Goal: Task Accomplishment & Management: Use online tool/utility

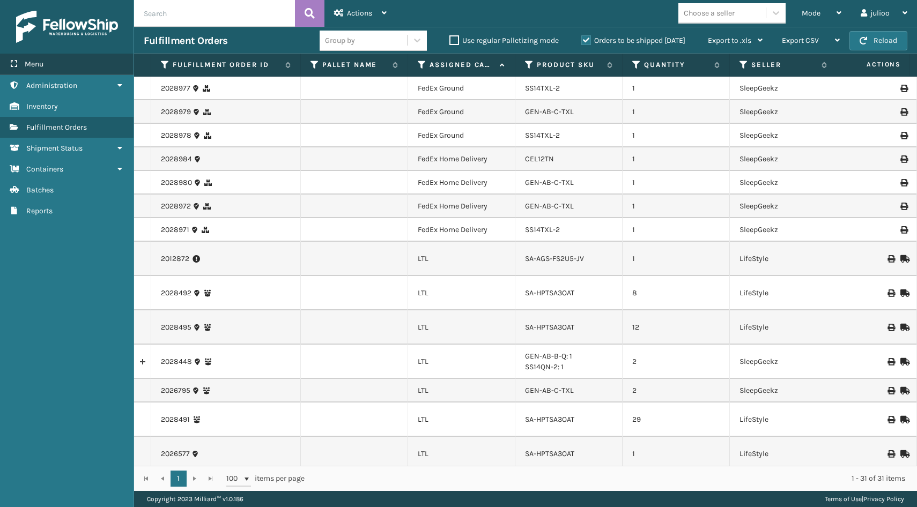
click at [82, 59] on div "Menu" at bounding box center [67, 64] width 134 height 21
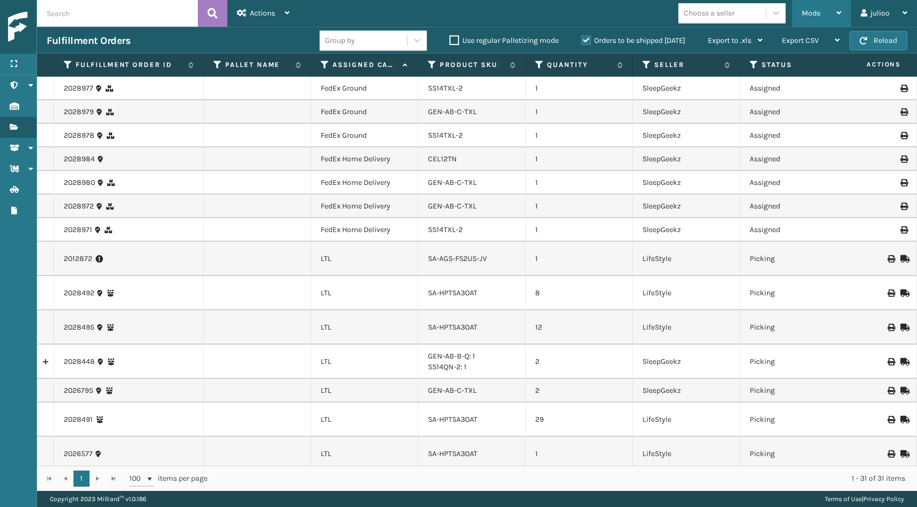
click at [808, 20] on div "Mode" at bounding box center [822, 13] width 40 height 27
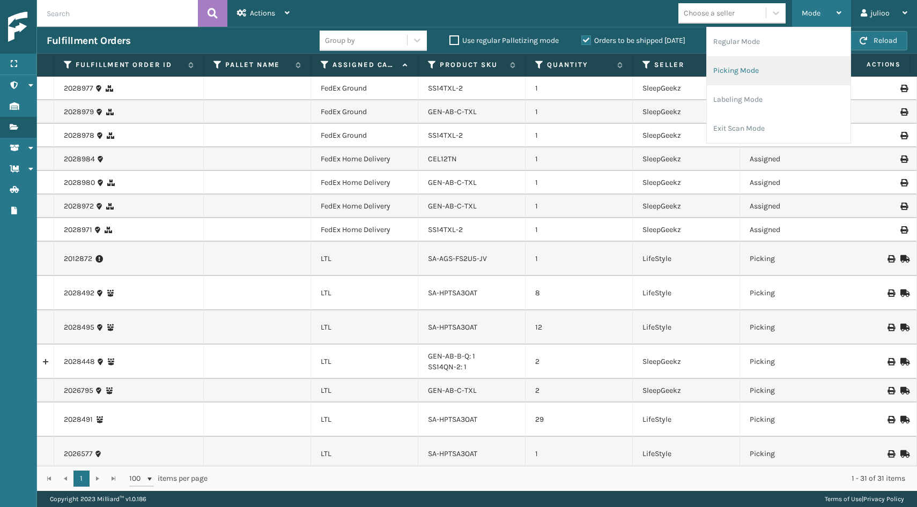
click at [769, 76] on li "Picking Mode" at bounding box center [779, 70] width 144 height 29
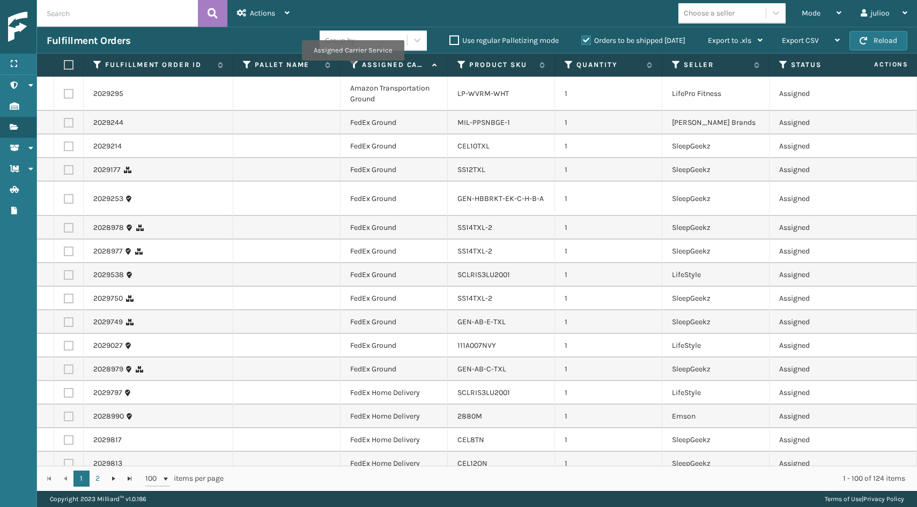
click at [352, 68] on icon at bounding box center [354, 65] width 9 height 10
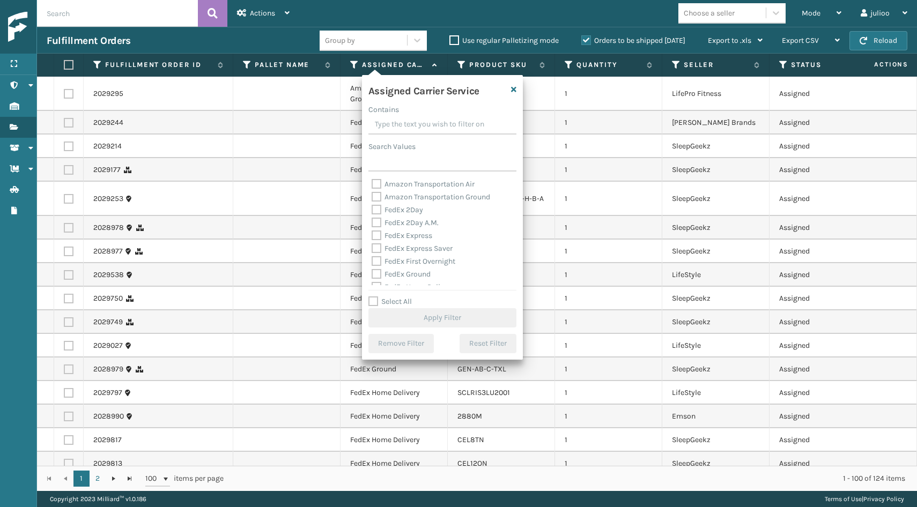
click at [375, 303] on label "Select All" at bounding box center [389, 301] width 43 height 9
click at [375, 297] on input "Select All" at bounding box center [448, 296] width 161 height 1
checkbox input "true"
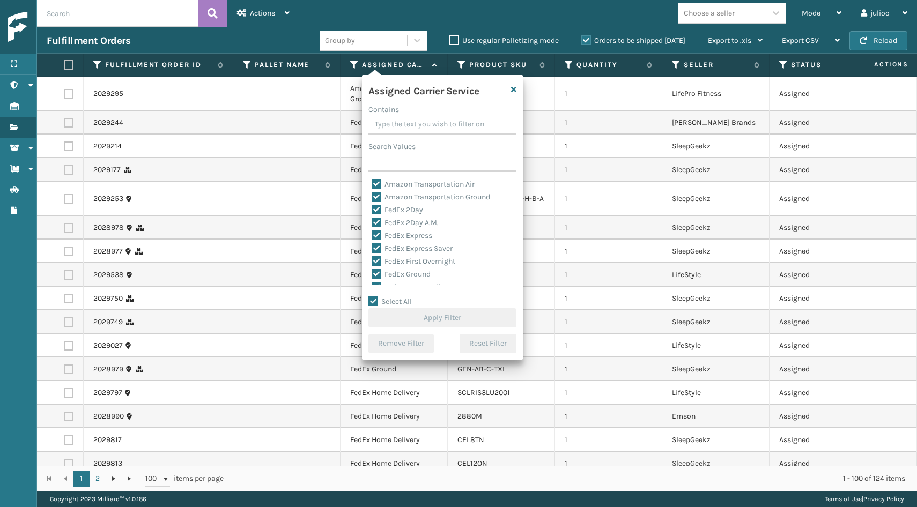
checkbox input "true"
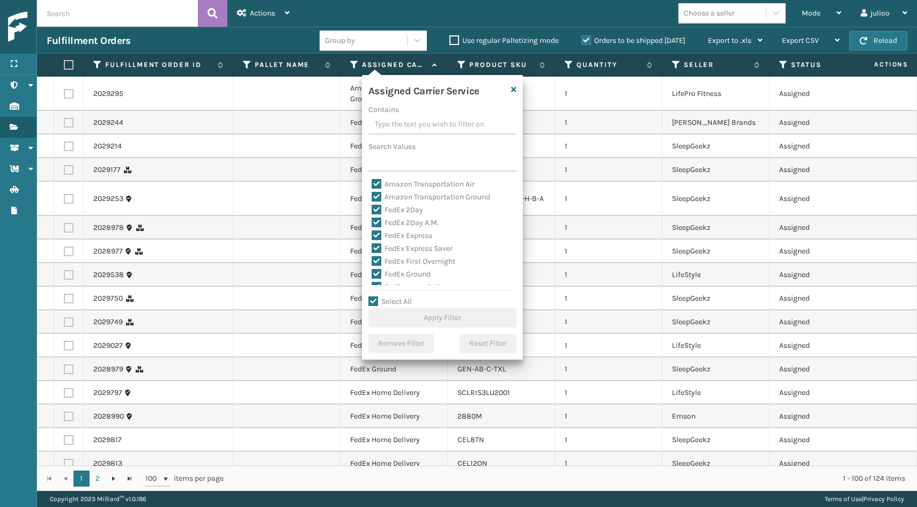
checkbox input "true"
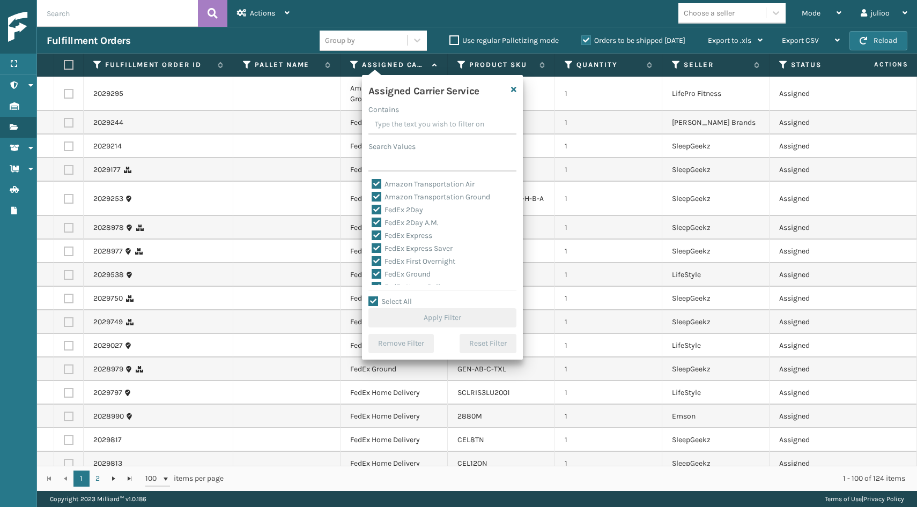
checkbox input "true"
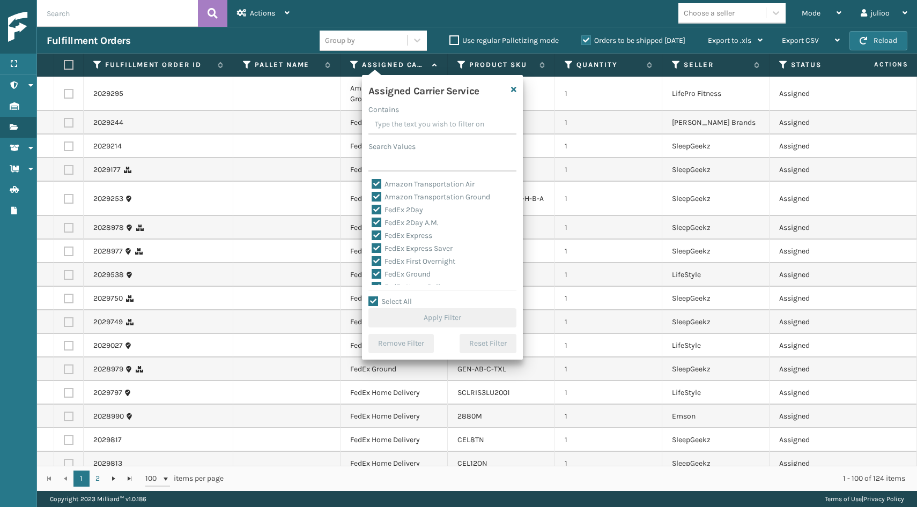
checkbox input "true"
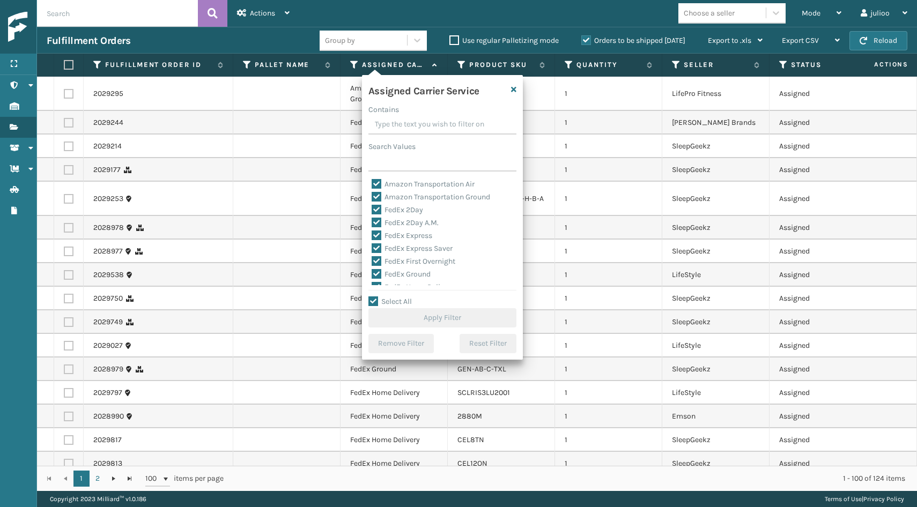
checkbox input "true"
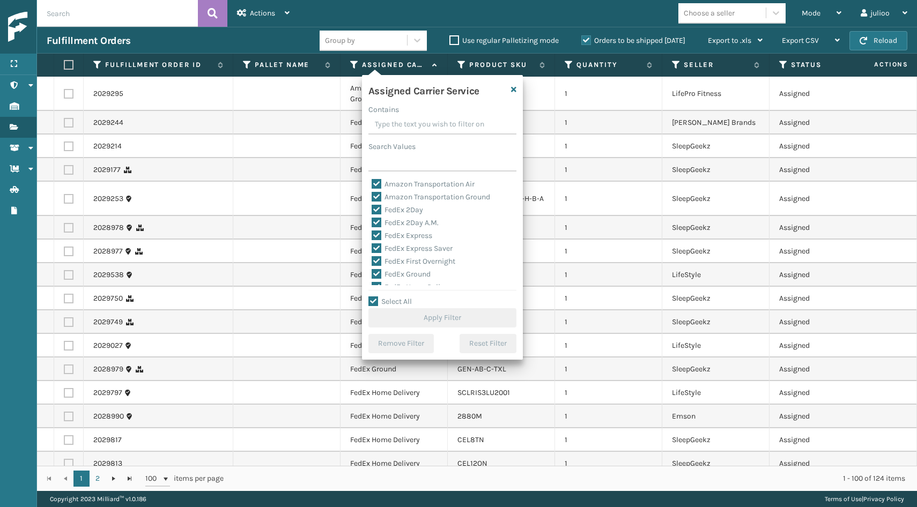
checkbox input "true"
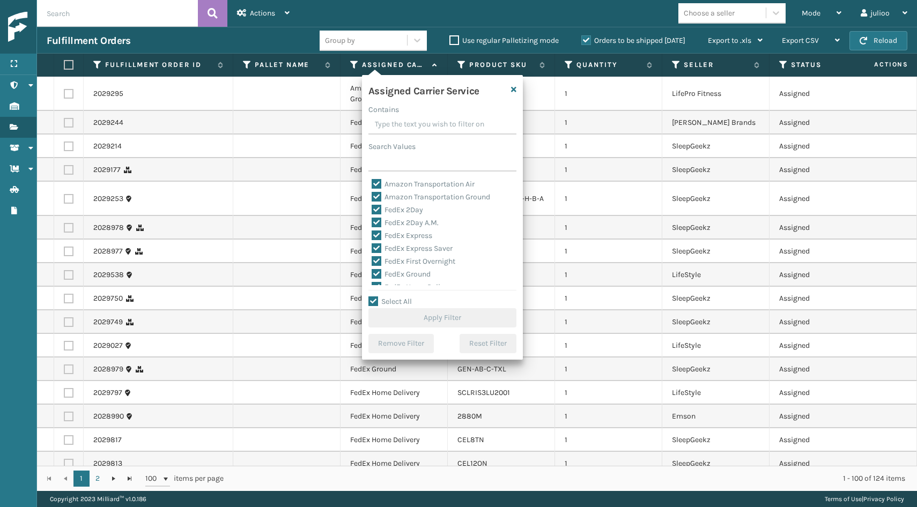
checkbox input "true"
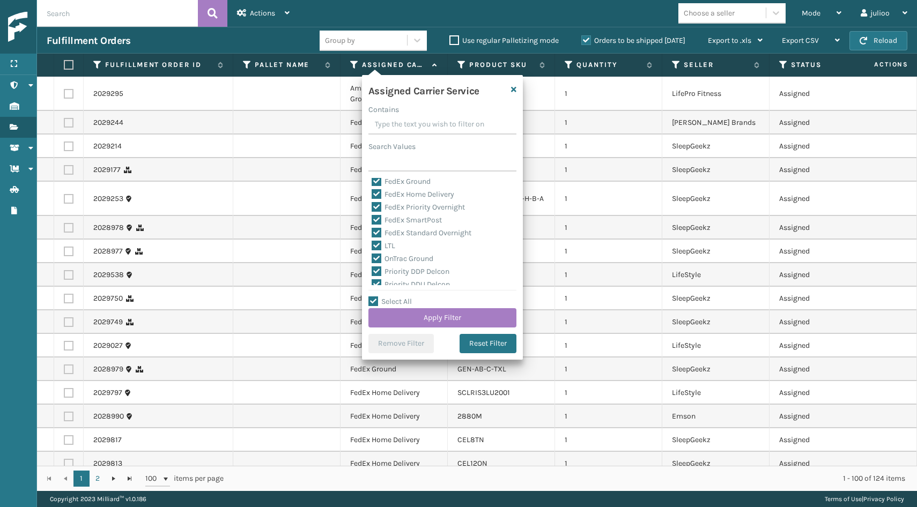
scroll to position [93, 0]
click at [377, 245] on label "LTL" at bounding box center [384, 245] width 24 height 9
click at [372, 245] on input "LTL" at bounding box center [372, 242] width 1 height 7
checkbox input "false"
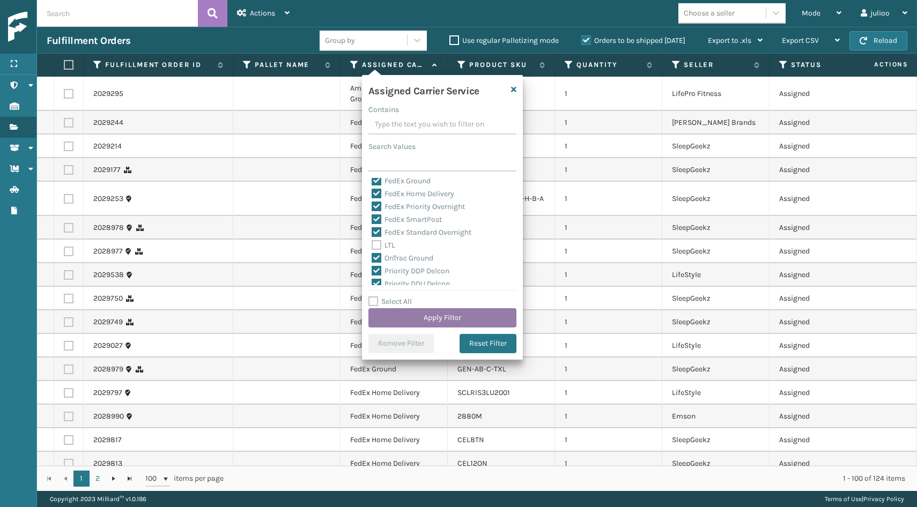
click at [403, 314] on button "Apply Filter" at bounding box center [442, 317] width 148 height 19
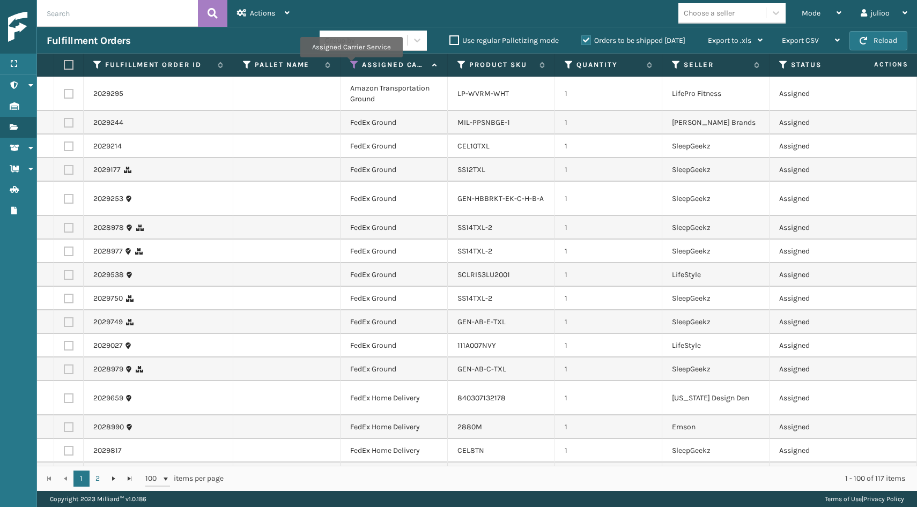
click at [351, 65] on icon at bounding box center [354, 65] width 9 height 10
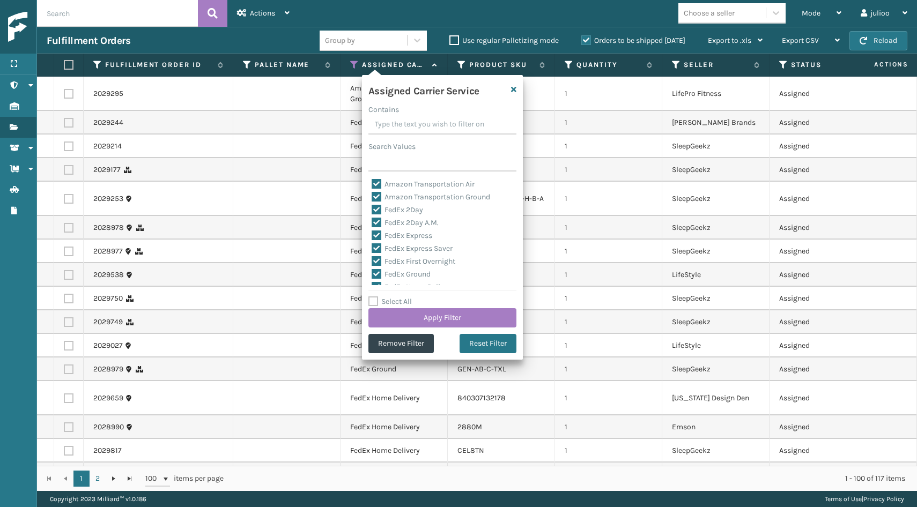
click at [374, 303] on label "Select All" at bounding box center [389, 301] width 43 height 9
click at [374, 297] on input "Select All" at bounding box center [448, 296] width 161 height 1
checkbox input "true"
click at [373, 301] on label "Select All" at bounding box center [389, 301] width 43 height 9
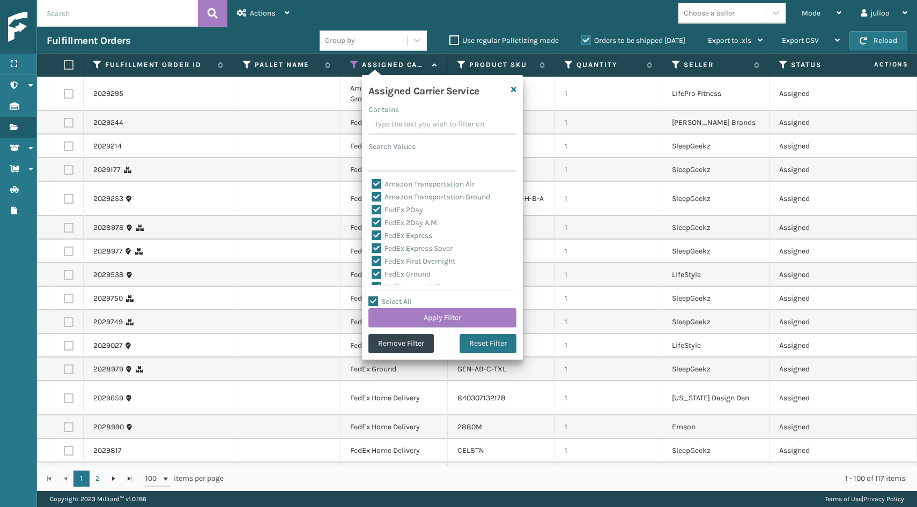
click at [373, 297] on input "Select All" at bounding box center [448, 296] width 161 height 1
checkbox input "false"
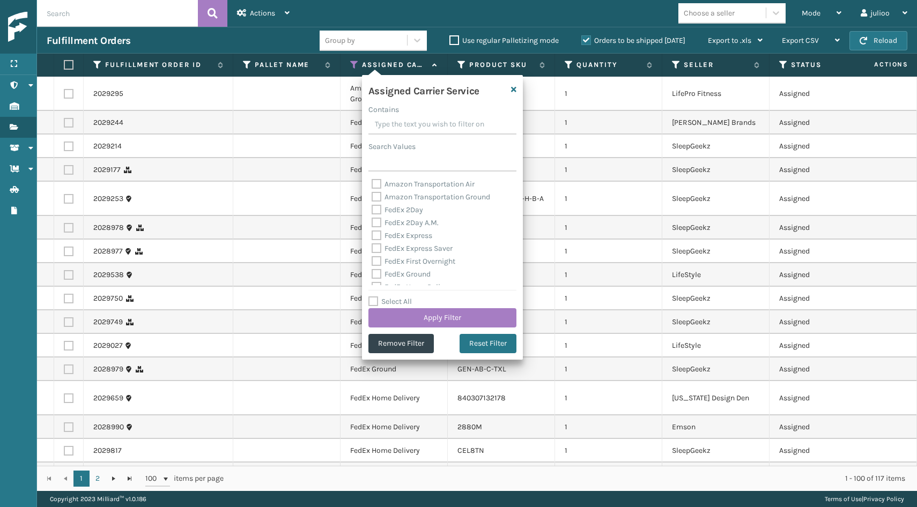
checkbox input "false"
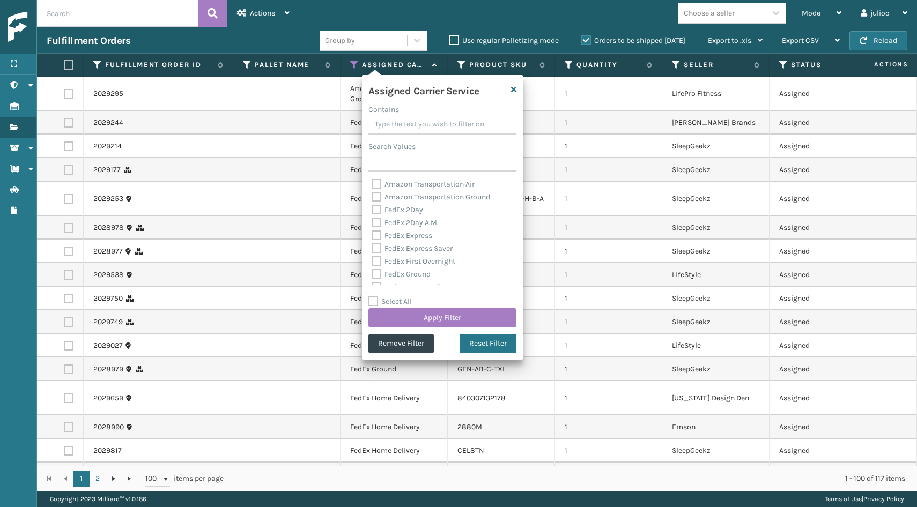
checkbox input "false"
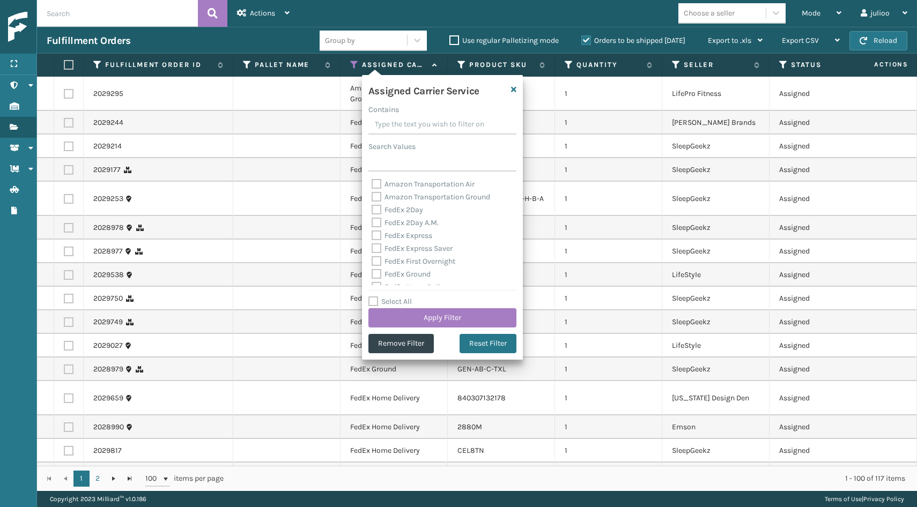
checkbox input "false"
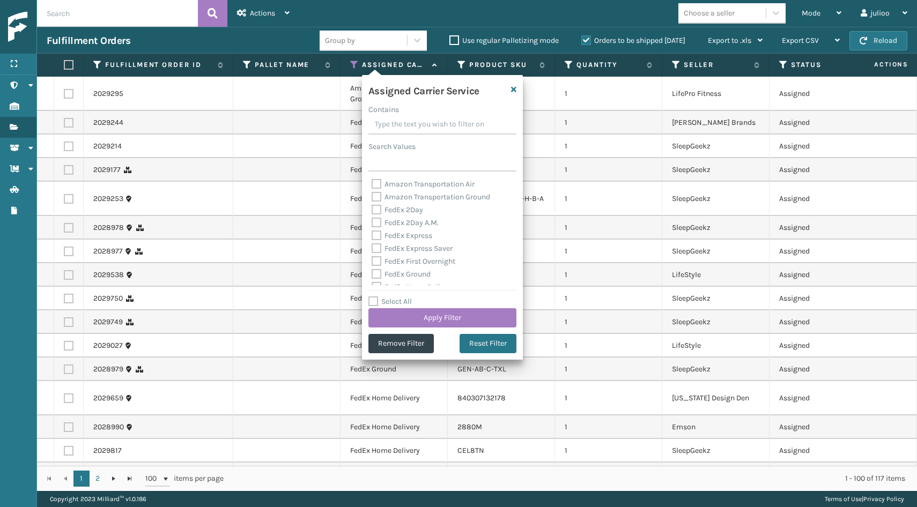
checkbox input "false"
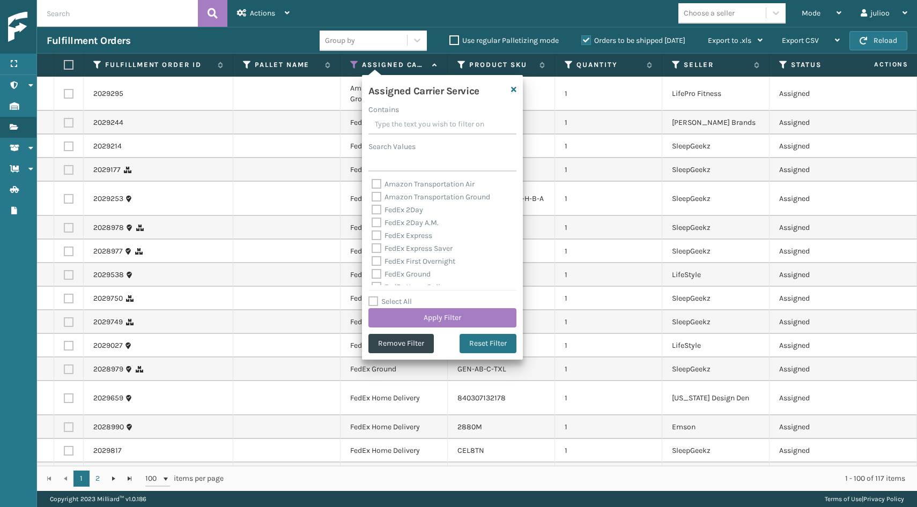
checkbox input "false"
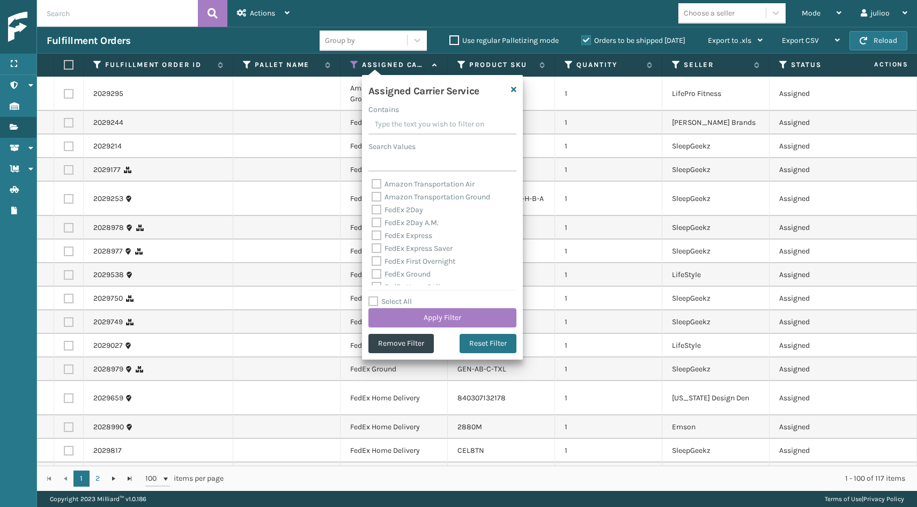
checkbox input "false"
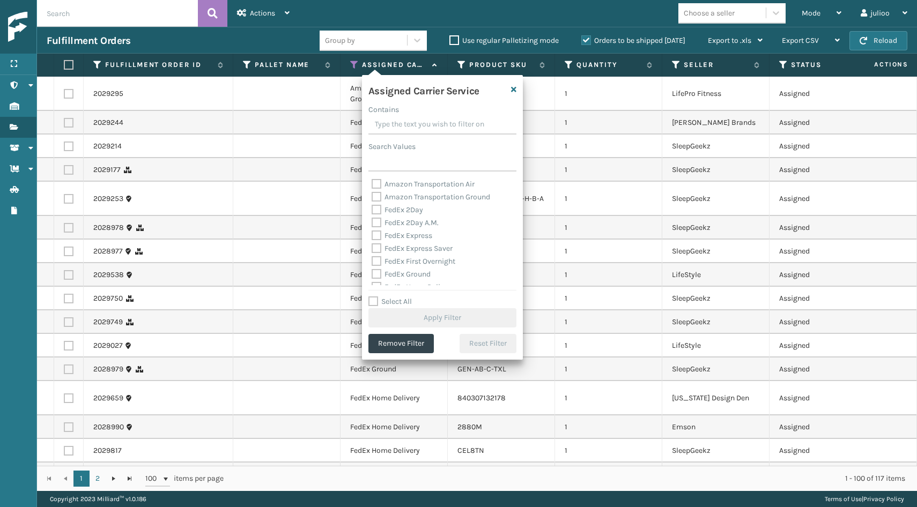
click at [377, 211] on label "FedEx 2Day" at bounding box center [397, 209] width 51 height 9
click at [372, 211] on input "FedEx 2Day" at bounding box center [372, 207] width 1 height 7
checkbox input "true"
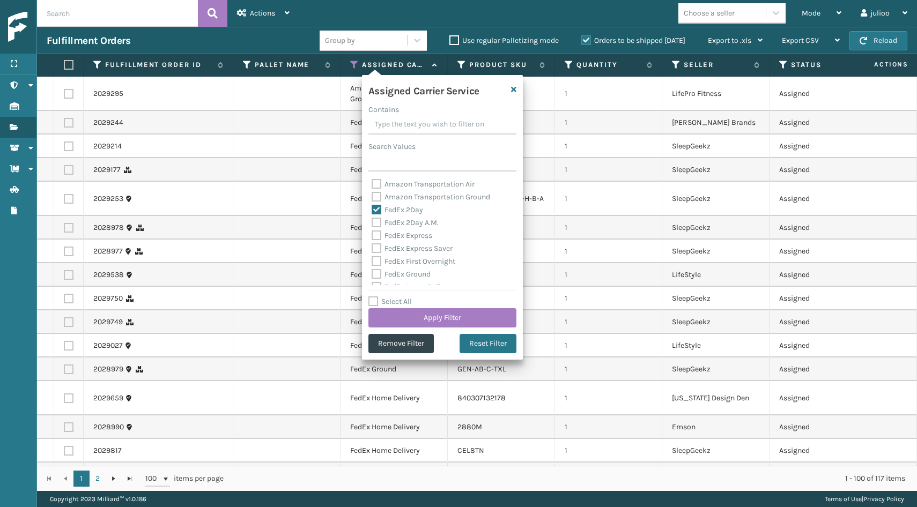
click at [378, 227] on label "FedEx 2Day A.M." at bounding box center [405, 222] width 67 height 9
click at [372, 224] on input "FedEx 2Day A.M." at bounding box center [372, 220] width 1 height 7
checkbox input "true"
click at [376, 235] on label "FedEx Express" at bounding box center [402, 235] width 61 height 9
click at [372, 235] on input "FedEx Express" at bounding box center [372, 233] width 1 height 7
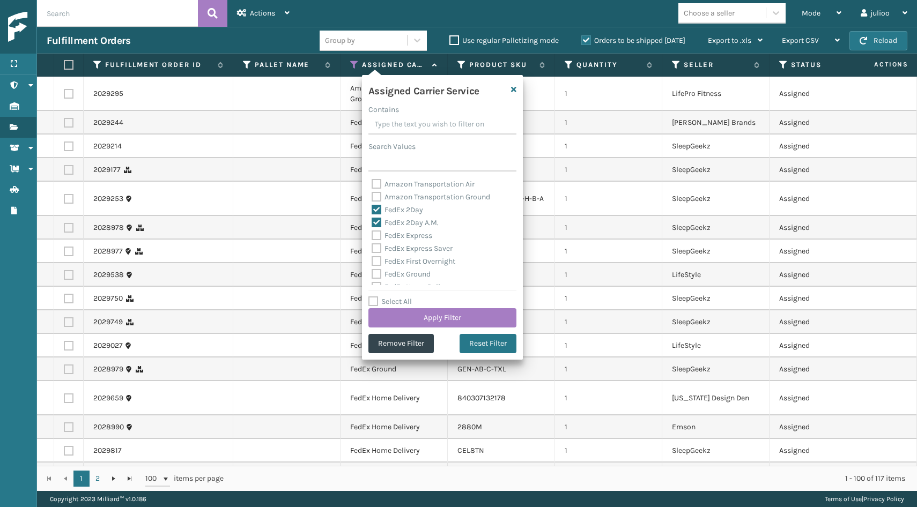
checkbox input "true"
click at [376, 245] on label "FedEx Express Saver" at bounding box center [412, 248] width 81 height 9
click at [372, 245] on input "FedEx Express Saver" at bounding box center [372, 245] width 1 height 7
checkbox input "true"
click at [375, 259] on label "FedEx First Overnight" at bounding box center [414, 261] width 84 height 9
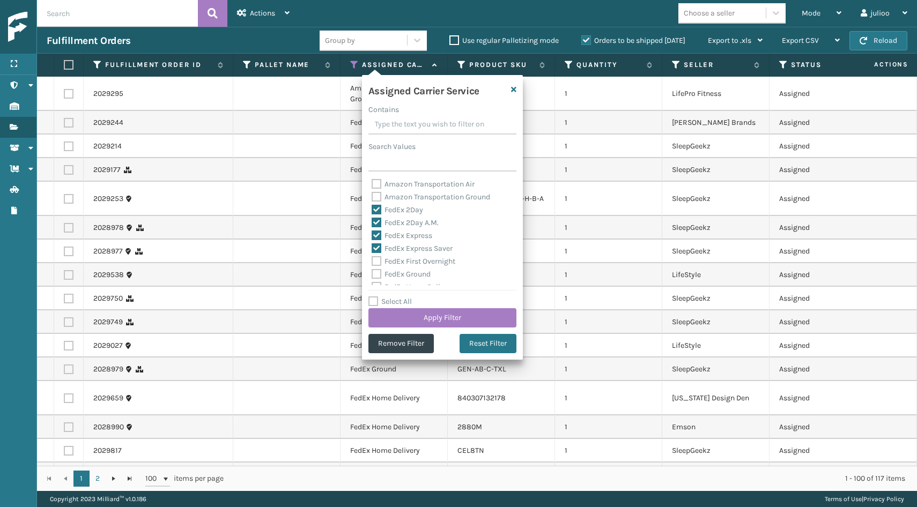
click at [372, 259] on input "FedEx First Overnight" at bounding box center [372, 258] width 1 height 7
checkbox input "true"
click at [378, 218] on label "FedEx Ground" at bounding box center [401, 215] width 59 height 9
click at [372, 217] on input "FedEx Ground" at bounding box center [372, 213] width 1 height 7
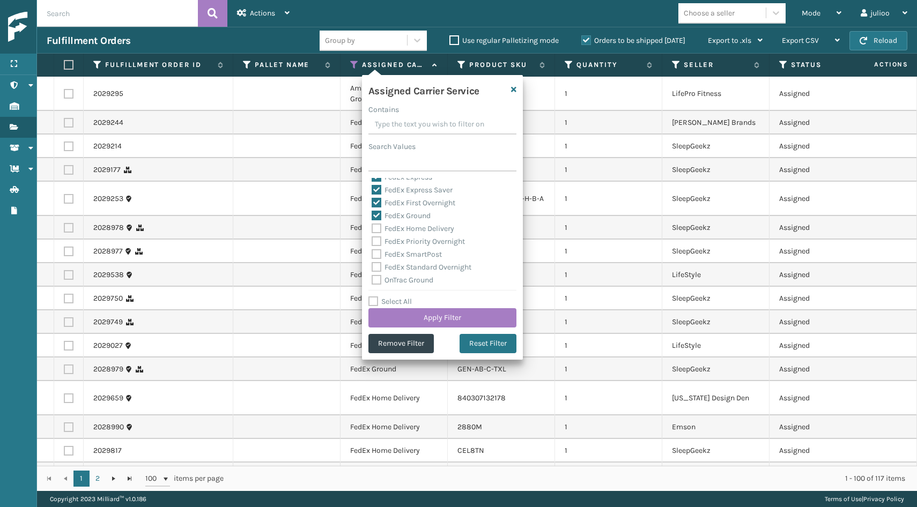
checkbox input "true"
click at [377, 232] on label "FedEx Home Delivery" at bounding box center [413, 228] width 83 height 9
click at [372, 230] on input "FedEx Home Delivery" at bounding box center [372, 226] width 1 height 7
checkbox input "true"
click at [374, 242] on label "FedEx Priority Overnight" at bounding box center [418, 241] width 93 height 9
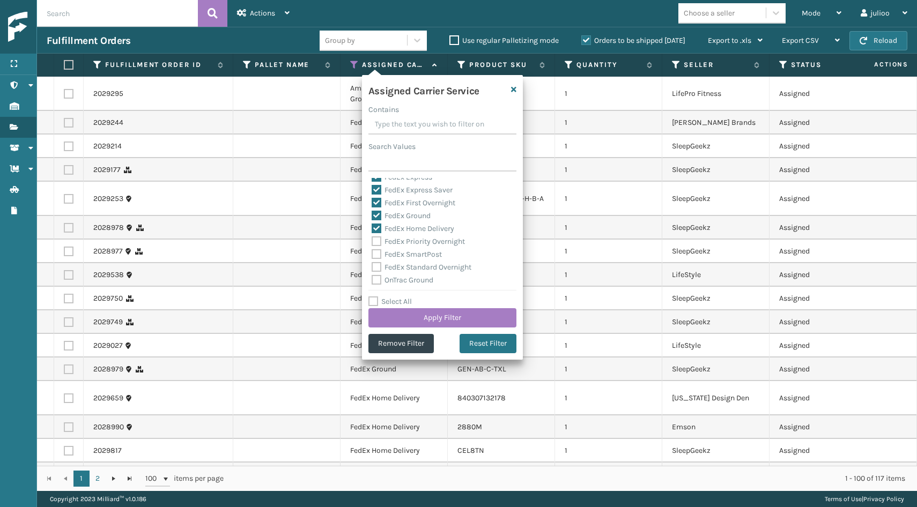
click at [372, 242] on input "FedEx Priority Overnight" at bounding box center [372, 238] width 1 height 7
checkbox input "true"
click at [374, 254] on label "FedEx SmartPost" at bounding box center [407, 254] width 70 height 9
click at [372, 254] on input "FedEx SmartPost" at bounding box center [372, 251] width 1 height 7
checkbox input "true"
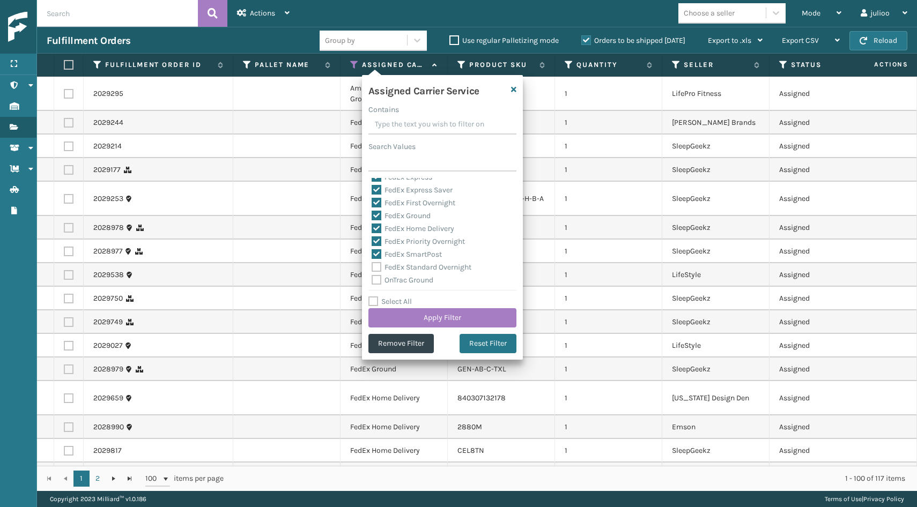
click at [373, 262] on div "FedEx Standard Overnight" at bounding box center [443, 267] width 142 height 13
click at [377, 267] on label "FedEx Standard Overnight" at bounding box center [422, 267] width 100 height 9
click at [372, 267] on input "FedEx Standard Overnight" at bounding box center [372, 264] width 1 height 7
checkbox input "true"
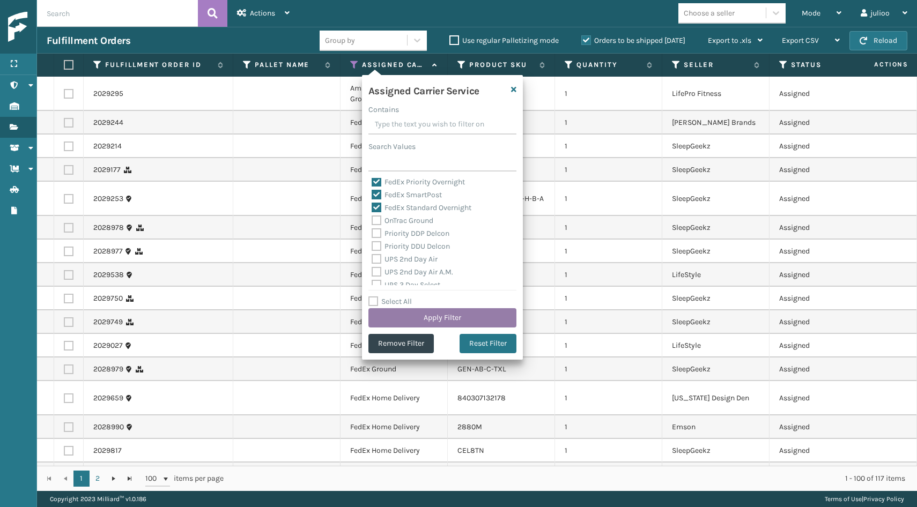
click at [389, 318] on button "Apply Filter" at bounding box center [442, 317] width 148 height 19
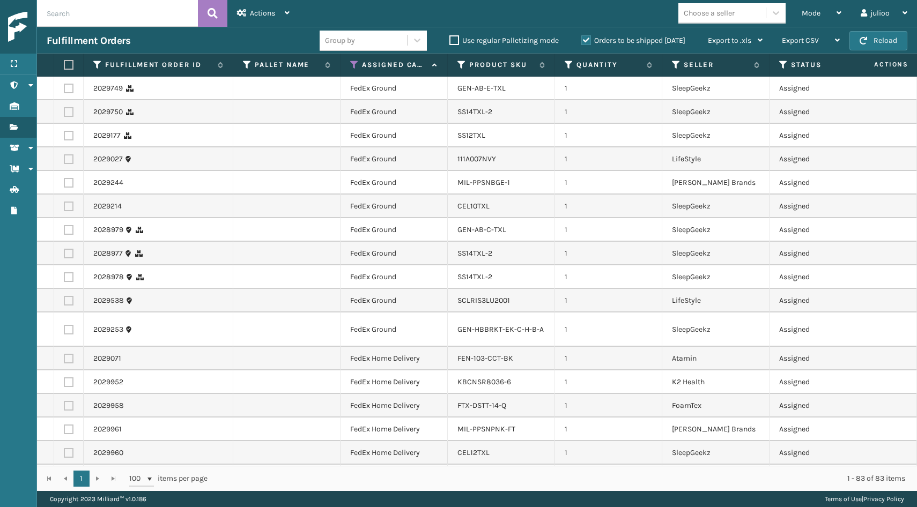
scroll to position [0, 0]
click at [65, 68] on label at bounding box center [67, 65] width 6 height 10
click at [64, 68] on input "checkbox" at bounding box center [64, 65] width 1 height 7
checkbox input "true"
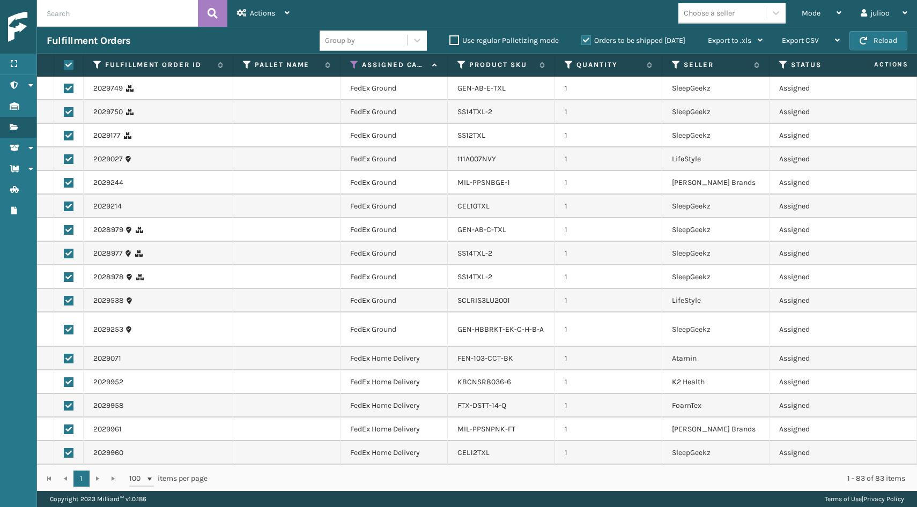
checkbox input "true"
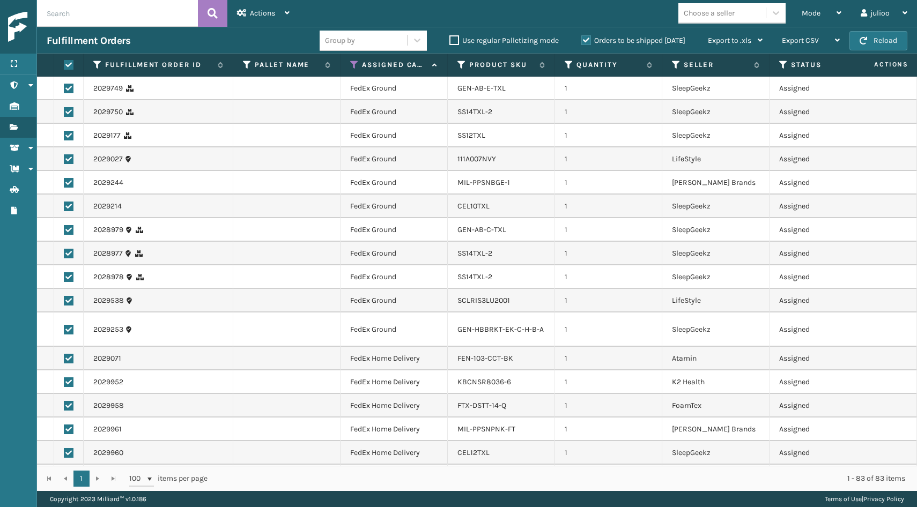
checkbox input "true"
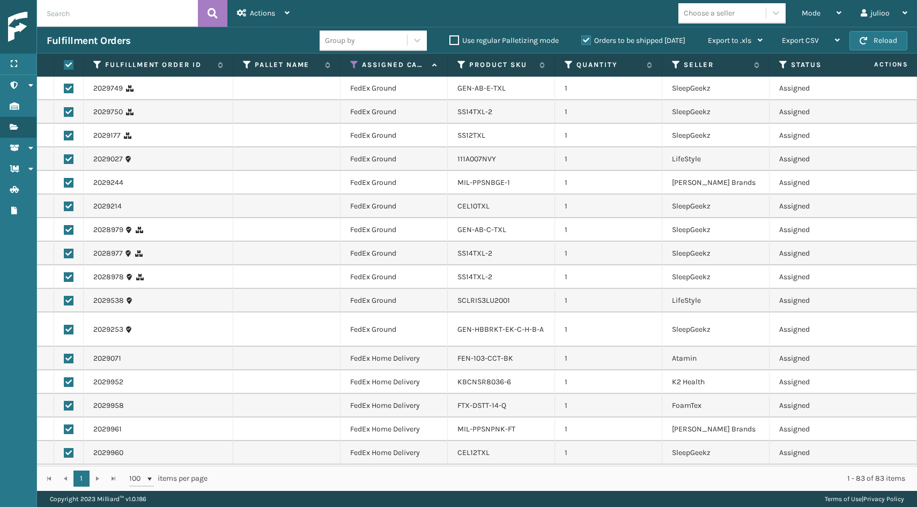
checkbox input "true"
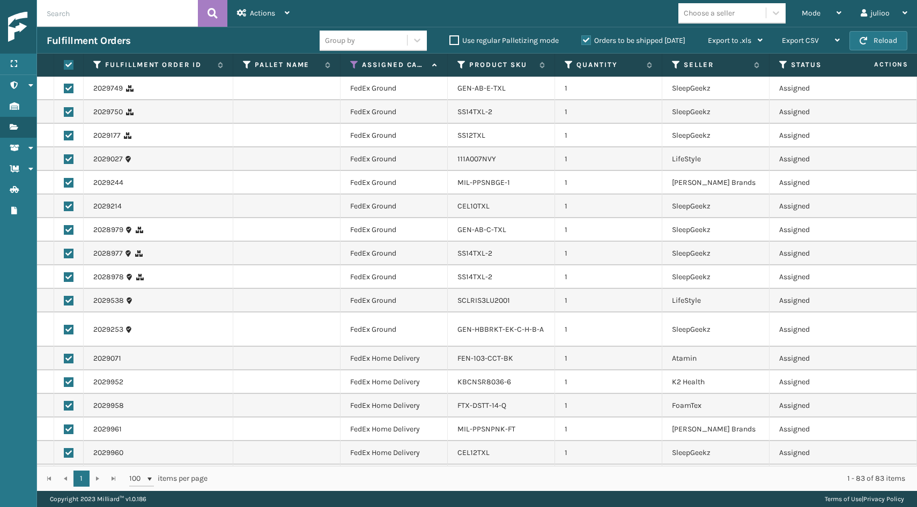
checkbox input "true"
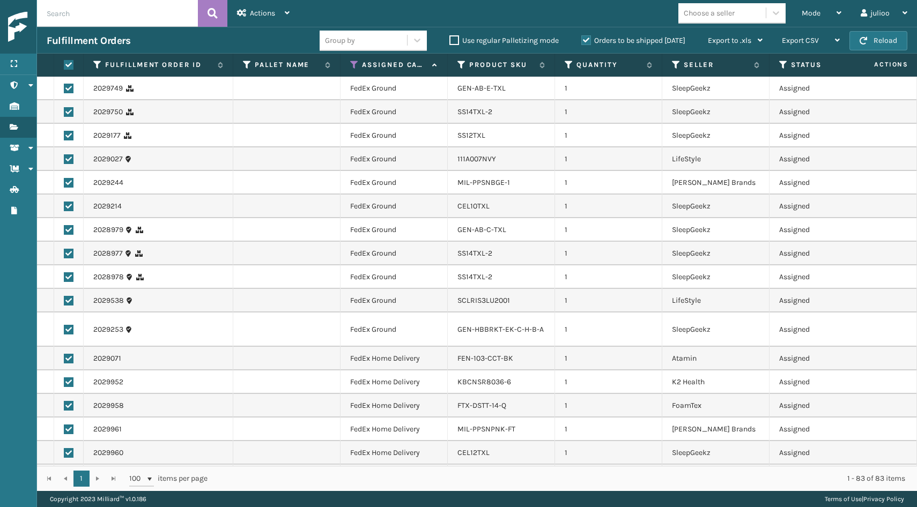
checkbox input "true"
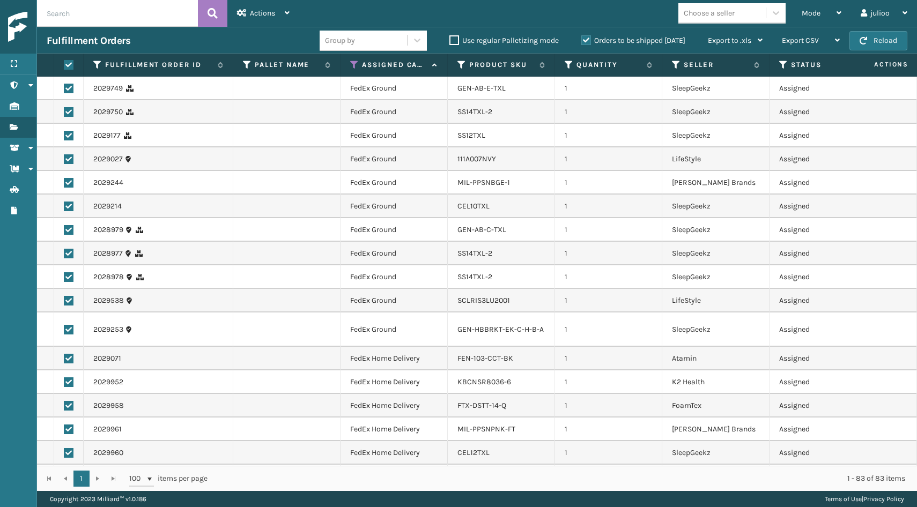
checkbox input "true"
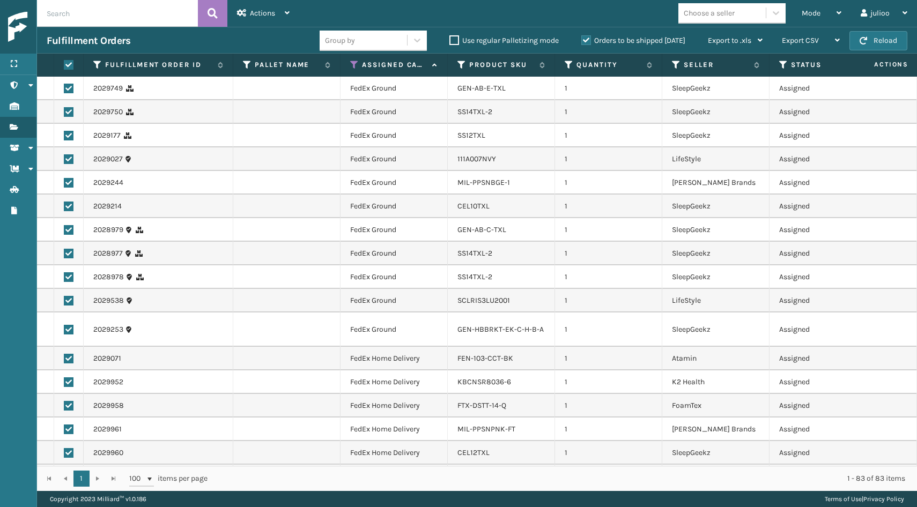
checkbox input "true"
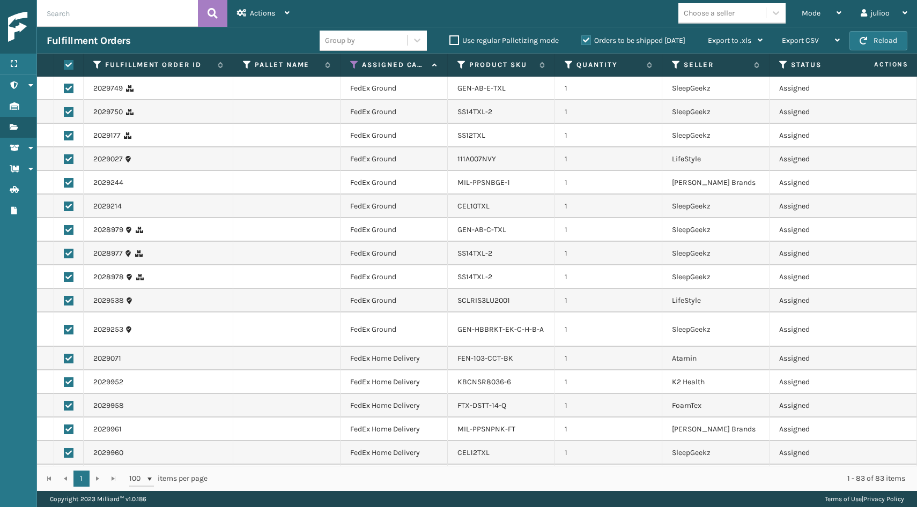
checkbox input "true"
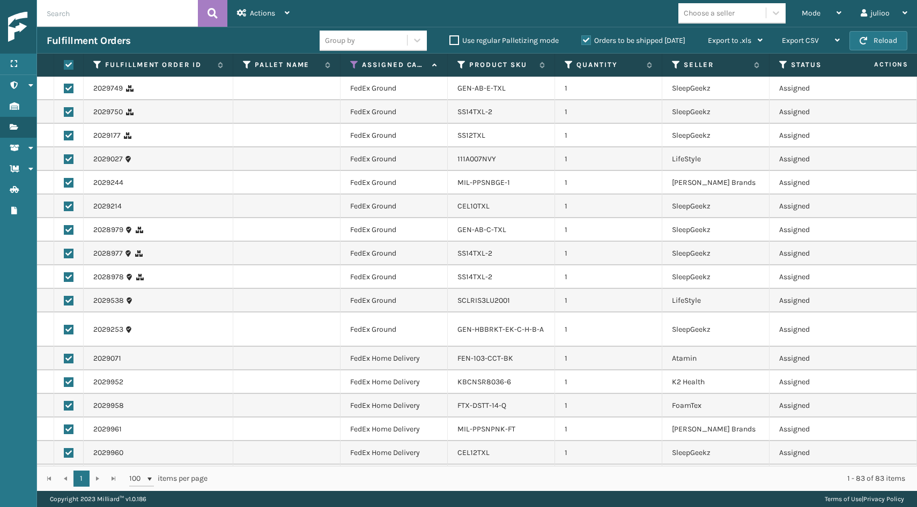
checkbox input "true"
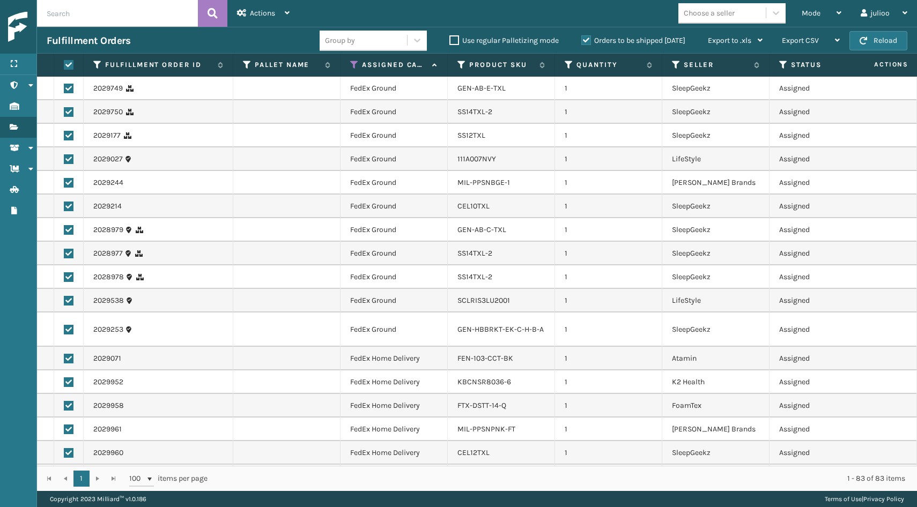
checkbox input "true"
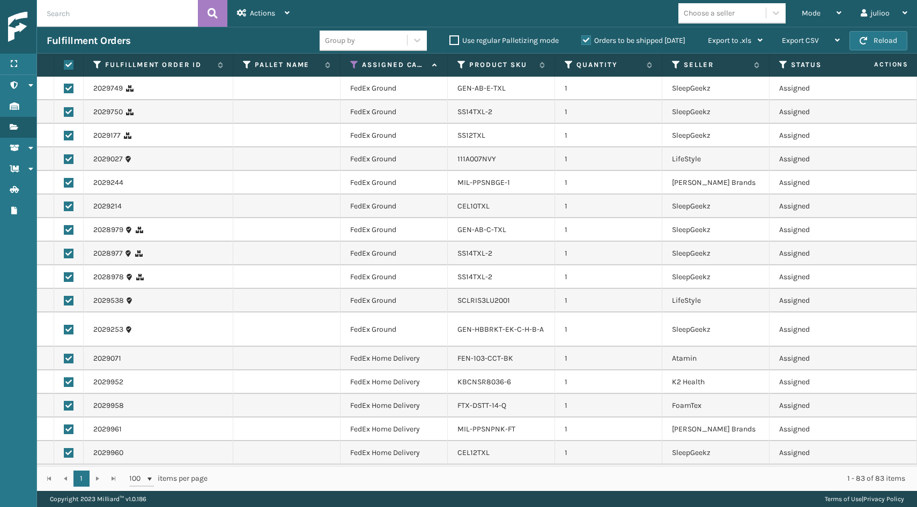
checkbox input "true"
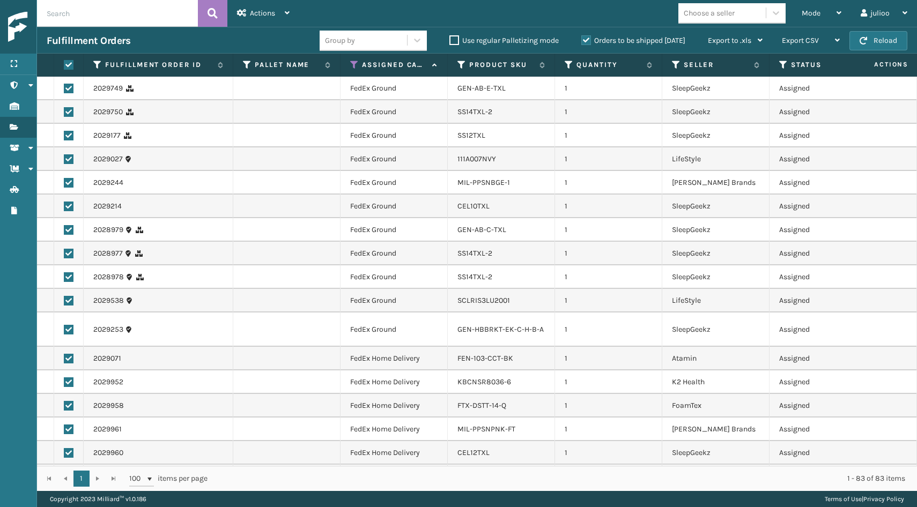
checkbox input "true"
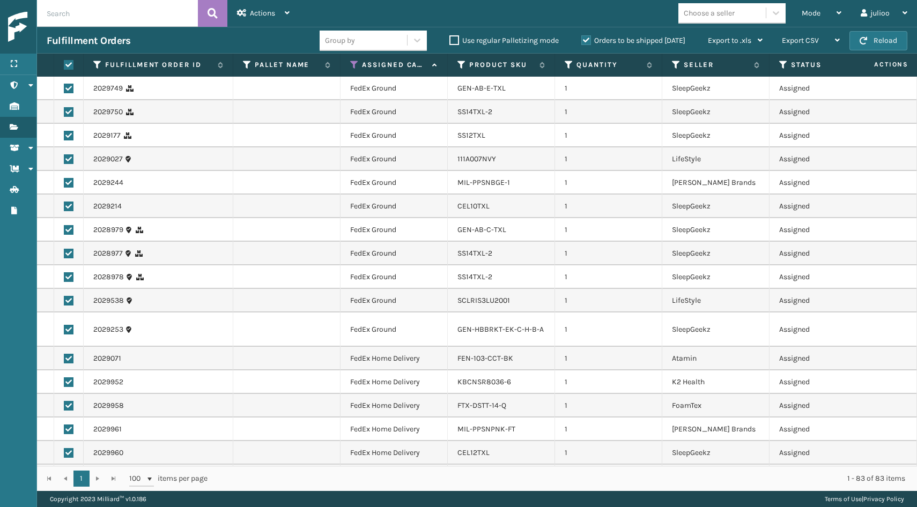
checkbox input "true"
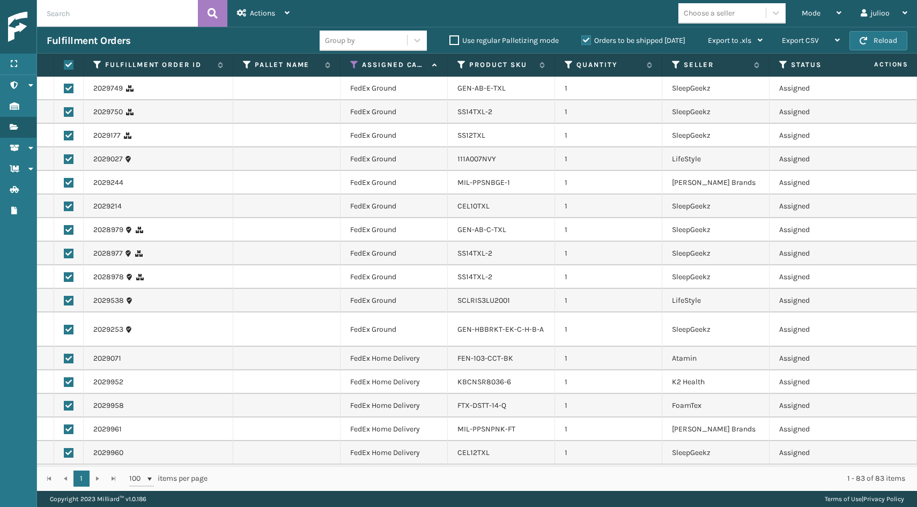
checkbox input "true"
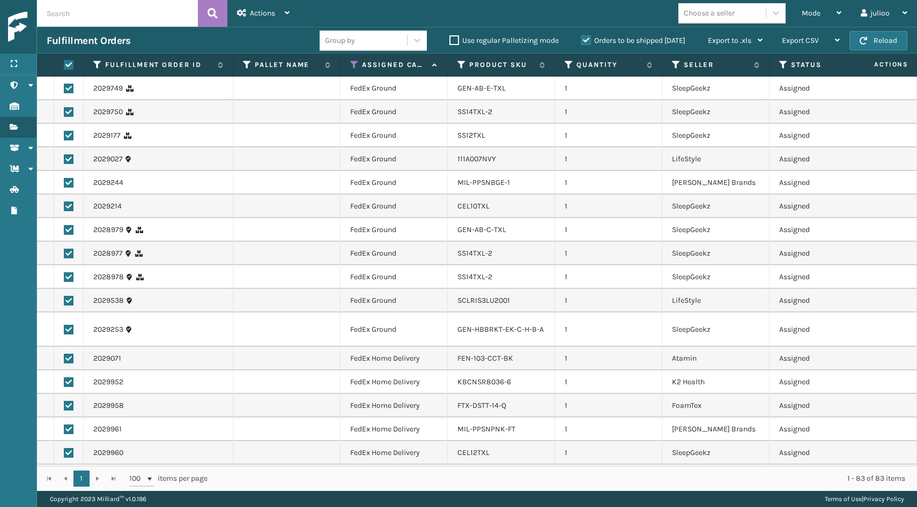
checkbox input "true"
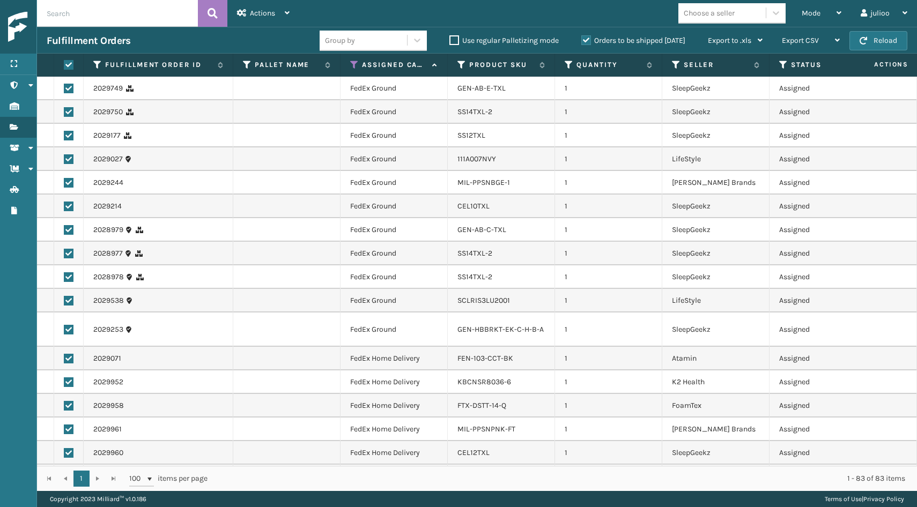
checkbox input "true"
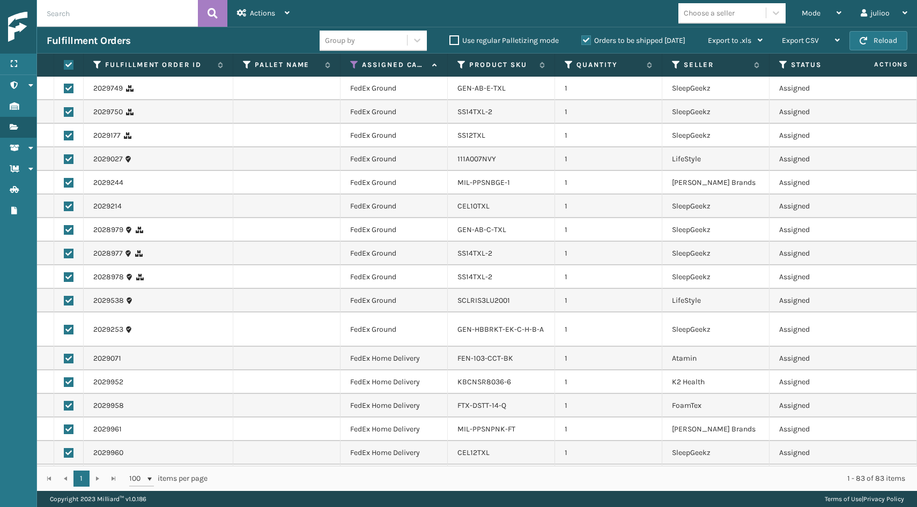
checkbox input "true"
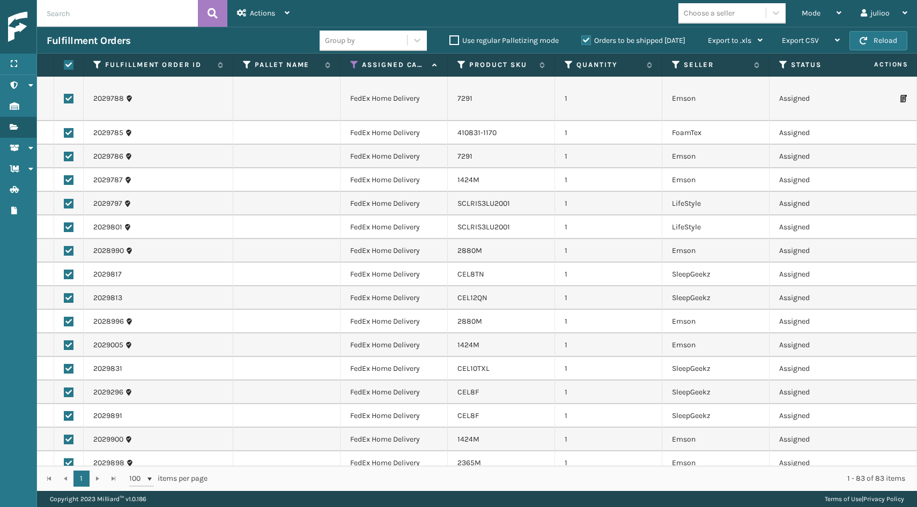
scroll to position [1655, 0]
click at [280, 17] on div "Actions" at bounding box center [263, 13] width 53 height 27
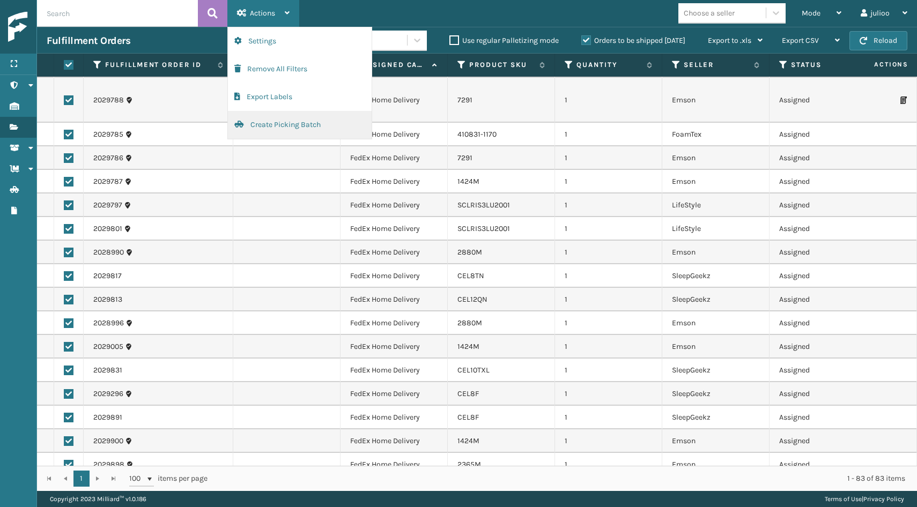
click at [277, 124] on button "Create Picking Batch" at bounding box center [300, 125] width 144 height 28
